Goal: Task Accomplishment & Management: Manage account settings

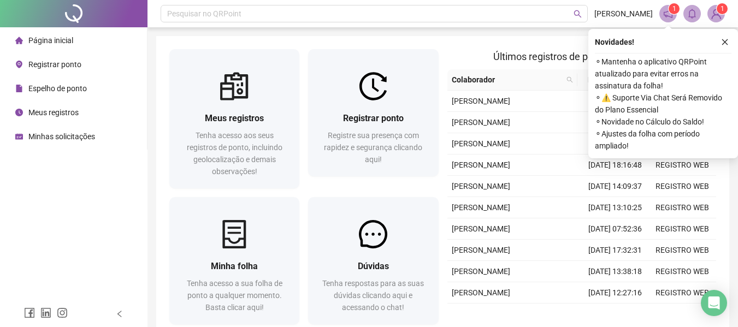
click at [59, 65] on span "Registrar ponto" at bounding box center [54, 64] width 53 height 9
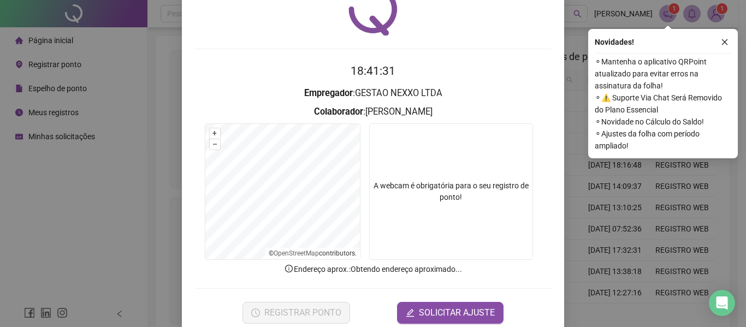
scroll to position [75, 0]
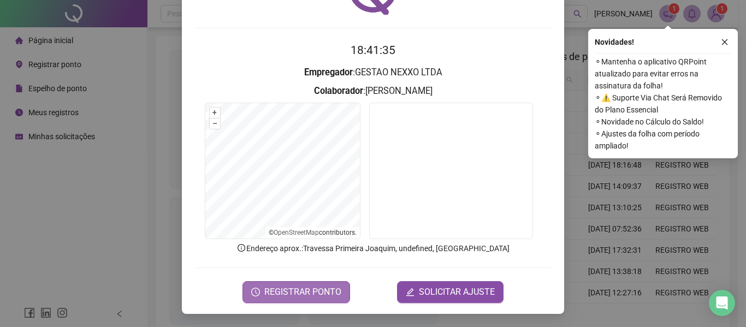
click at [316, 291] on span "REGISTRAR PONTO" at bounding box center [302, 292] width 77 height 13
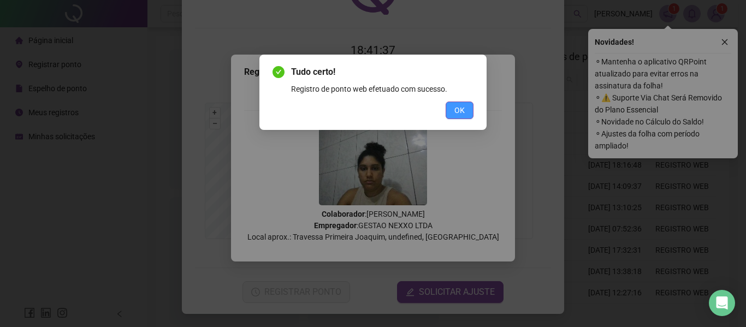
click at [460, 109] on span "OK" at bounding box center [460, 110] width 10 height 12
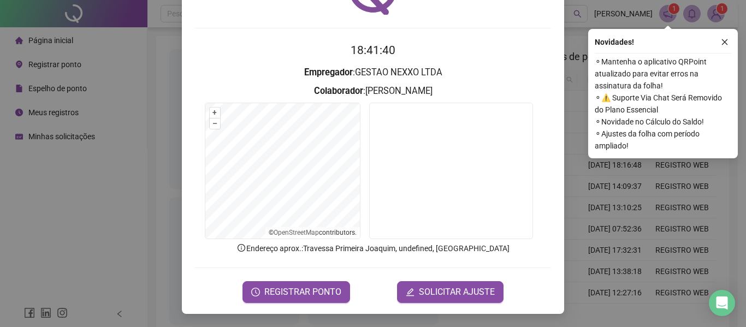
drag, startPoint x: 728, startPoint y: 44, endPoint x: 677, endPoint y: 46, distance: 51.4
click at [722, 43] on icon "close" at bounding box center [725, 42] width 8 height 8
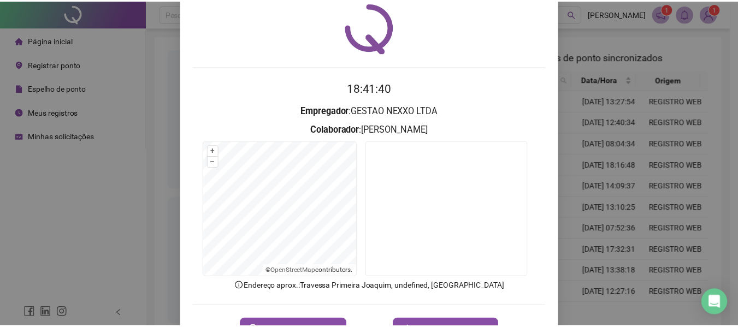
scroll to position [0, 0]
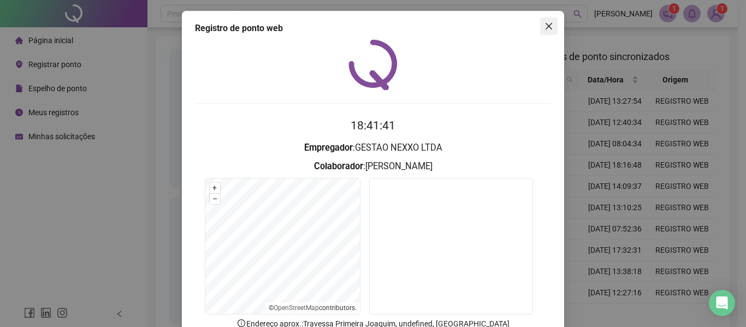
click at [545, 25] on icon "close" at bounding box center [549, 26] width 9 height 9
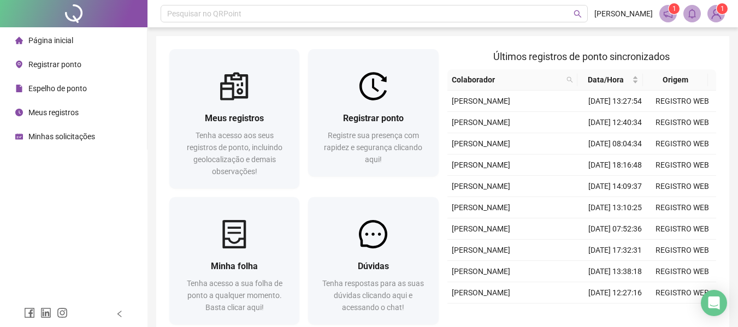
click at [49, 92] on span "Espelho de ponto" at bounding box center [57, 88] width 58 height 9
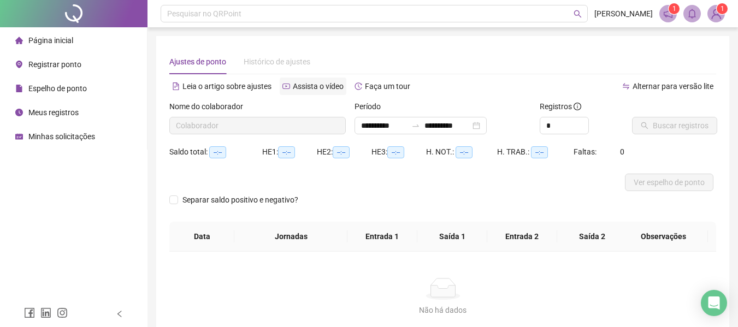
type input "**********"
click at [56, 62] on span "Registrar ponto" at bounding box center [54, 64] width 53 height 9
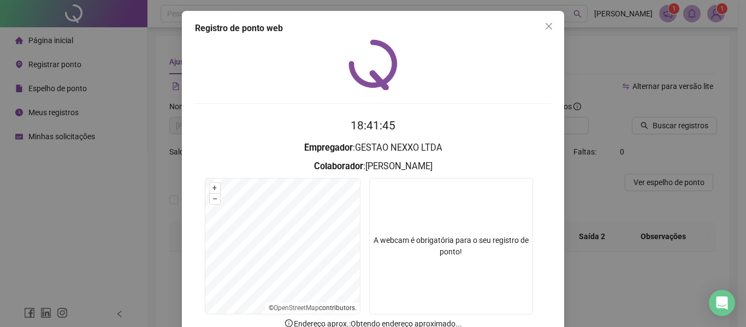
click at [66, 114] on div "Registro de ponto web 18:41:45 Empregador : GESTAO NEXXO LTDA Colaborador : [PE…" at bounding box center [373, 163] width 746 height 327
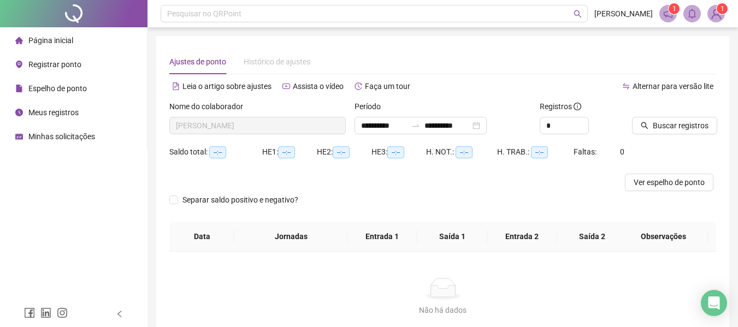
click at [64, 110] on span "Meus registros" at bounding box center [53, 112] width 50 height 9
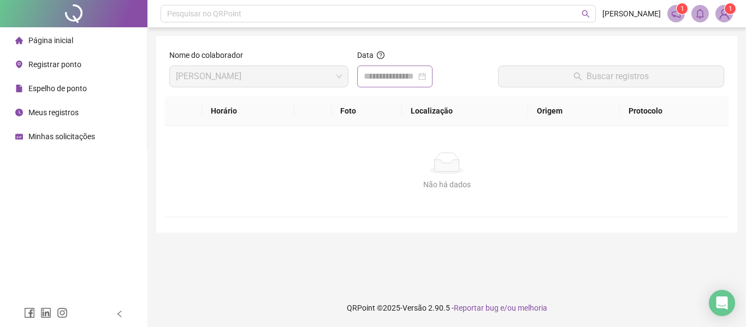
click at [426, 74] on div at bounding box center [395, 76] width 62 height 13
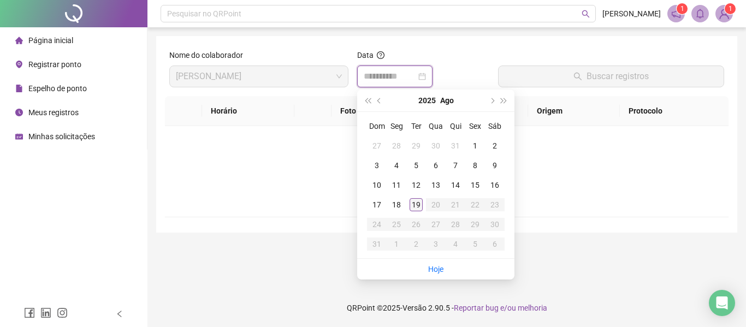
type input "**********"
click at [412, 199] on div "19" at bounding box center [416, 204] width 13 height 13
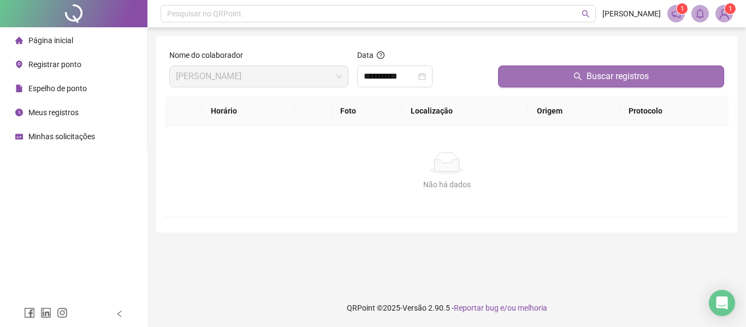
click at [626, 72] on span "Buscar registros" at bounding box center [618, 76] width 62 height 13
